Goal: Find specific page/section: Find specific page/section

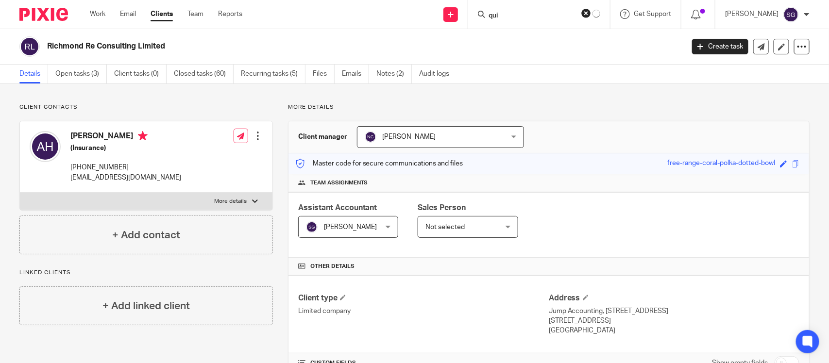
scroll to position [272, 0]
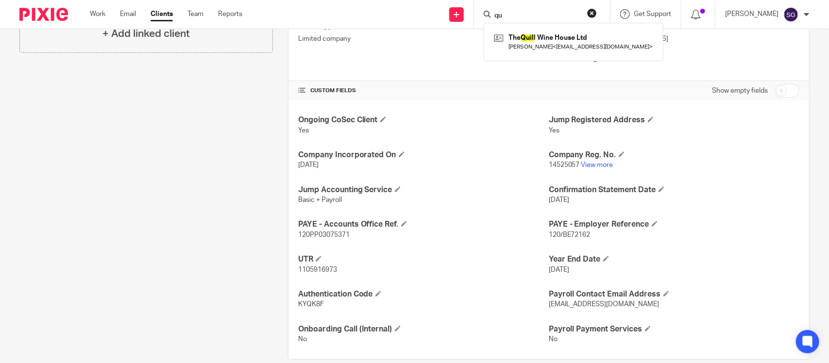
type input "q"
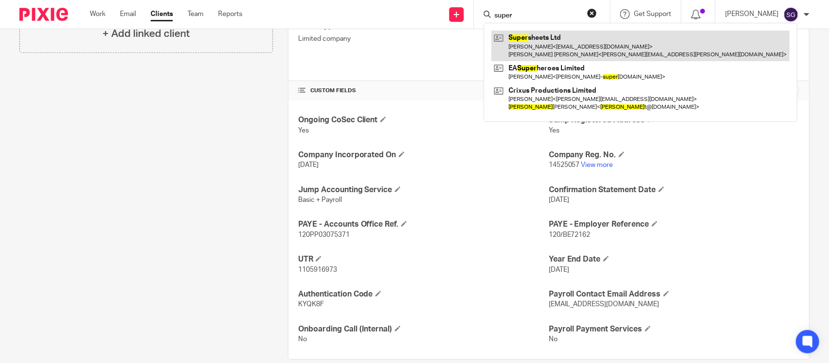
type input "super"
click at [526, 46] on link at bounding box center [641, 46] width 298 height 30
